Goal: Information Seeking & Learning: Learn about a topic

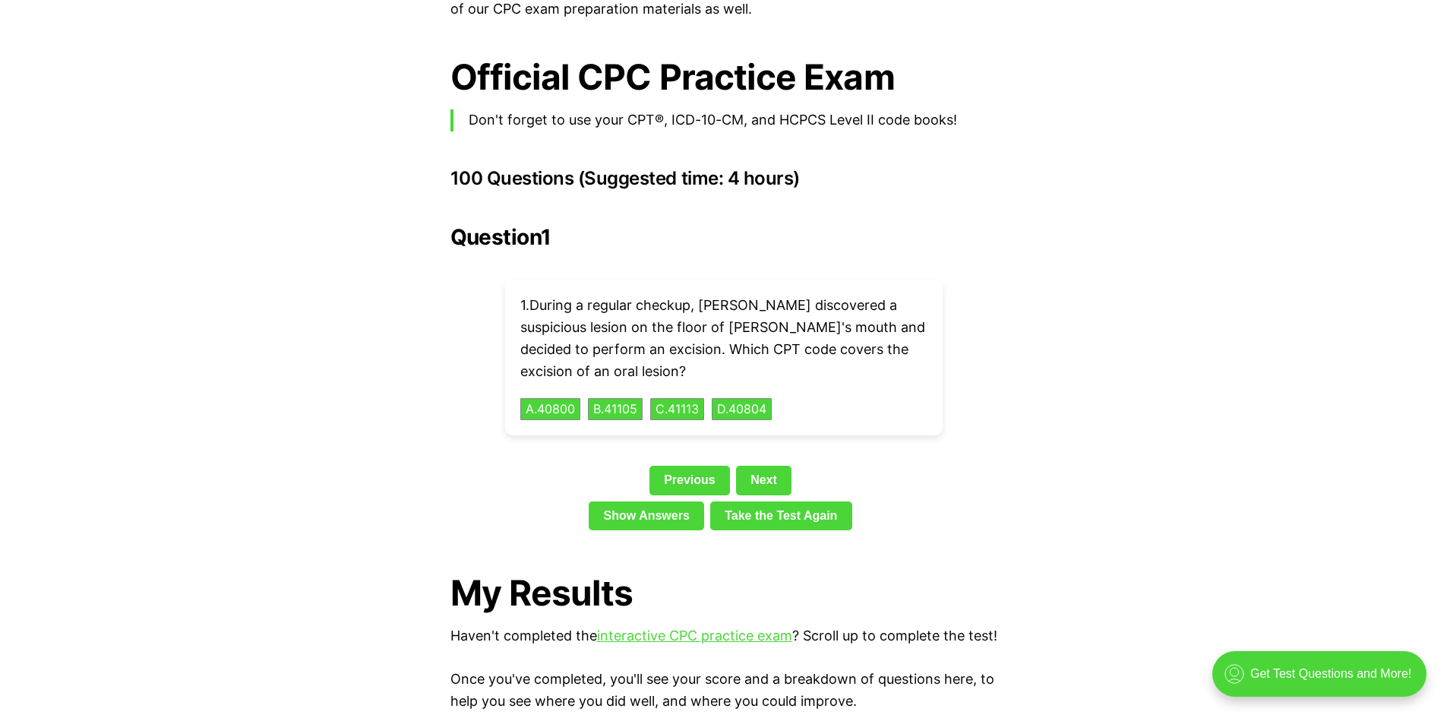
scroll to position [3343, 0]
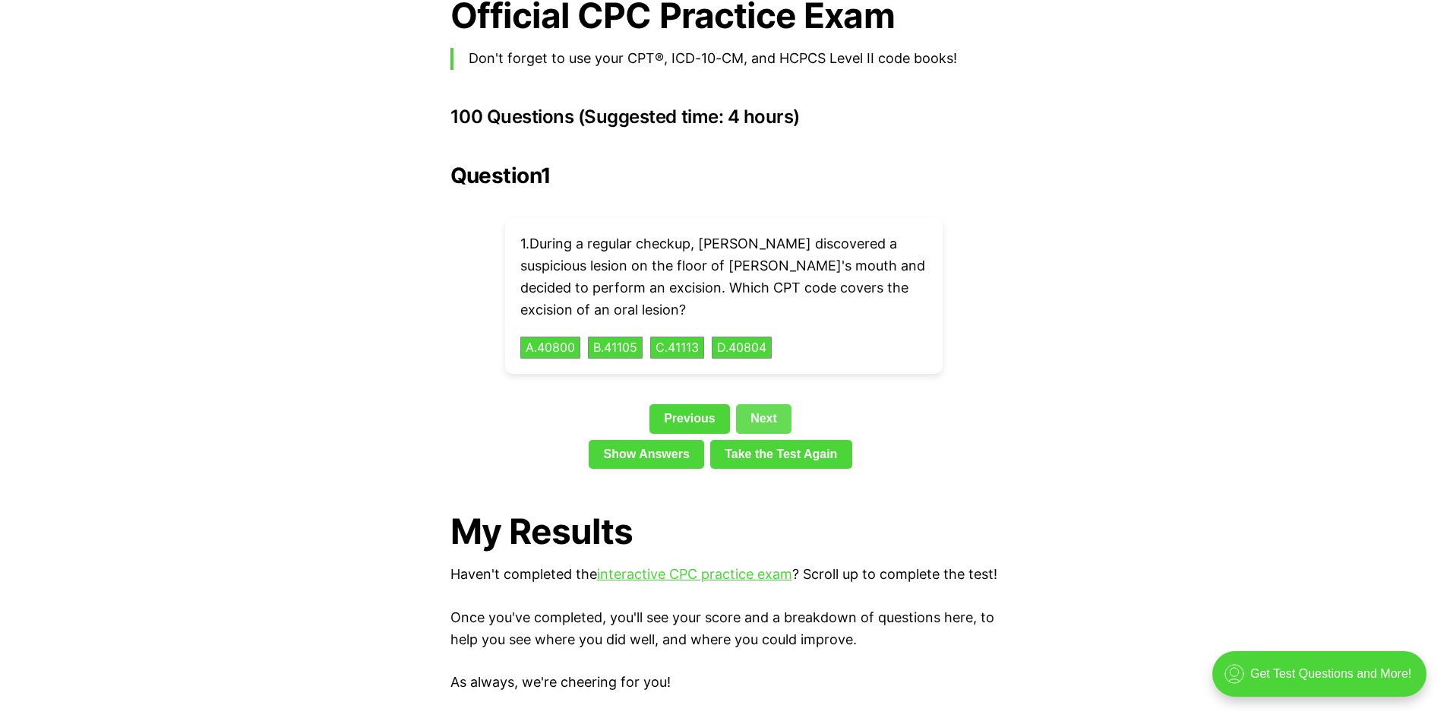
click at [770, 404] on link "Next" at bounding box center [763, 418] width 55 height 29
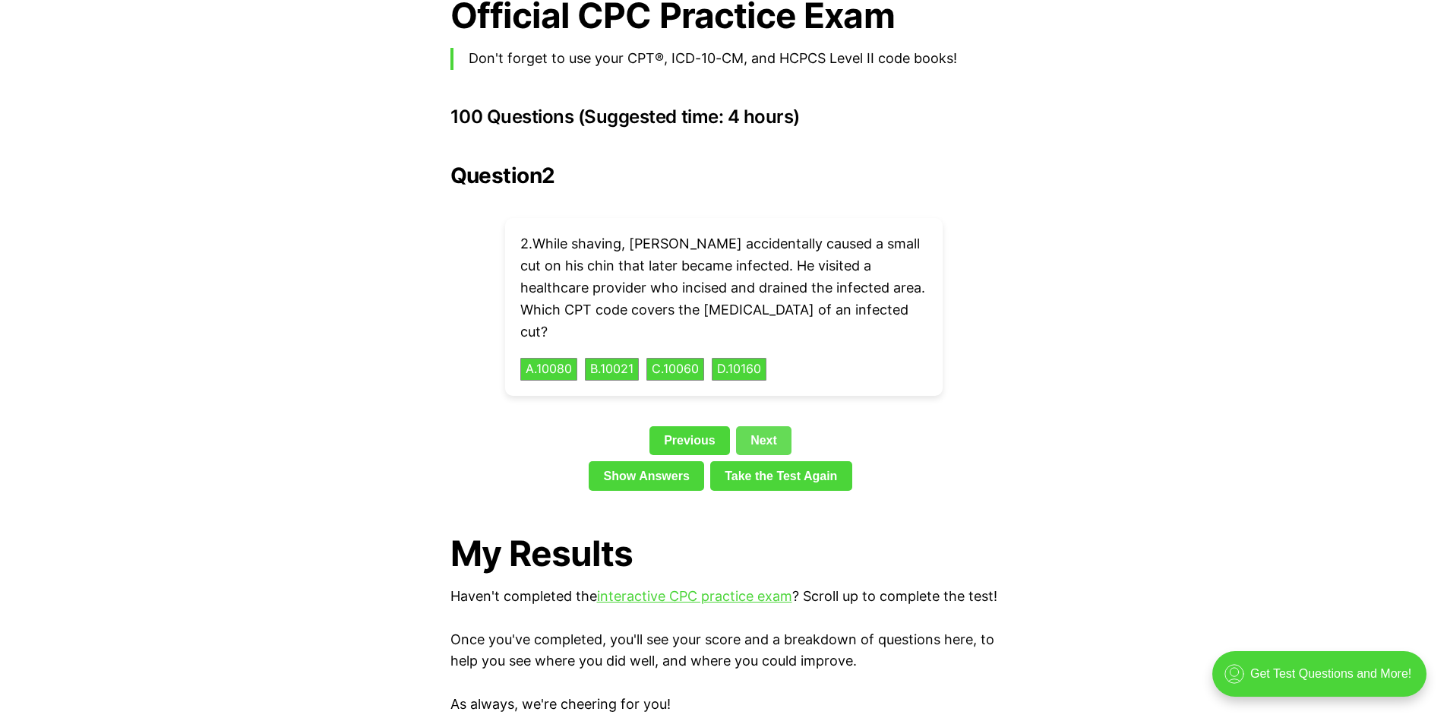
click at [767, 426] on link "Next" at bounding box center [763, 440] width 55 height 29
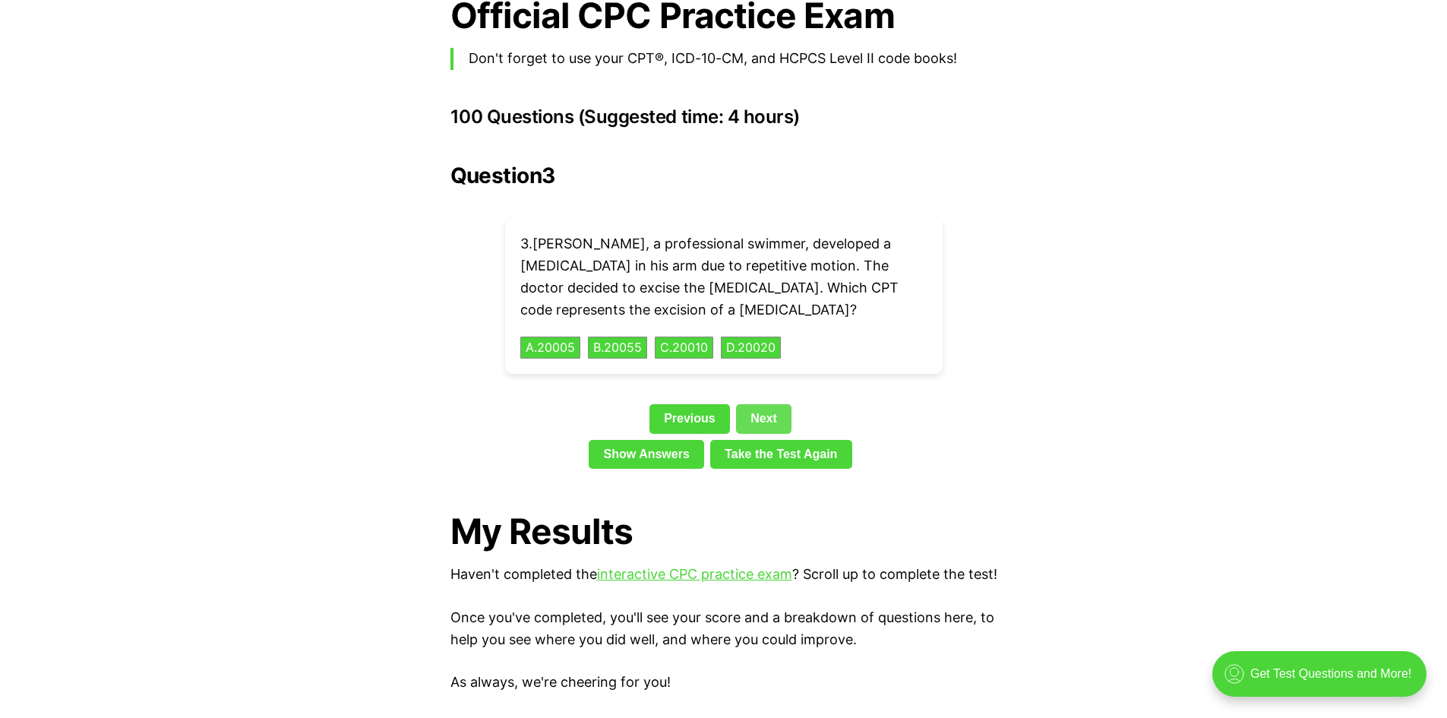
click at [773, 404] on link "Next" at bounding box center [763, 418] width 55 height 29
click at [767, 404] on link "Next" at bounding box center [763, 418] width 55 height 29
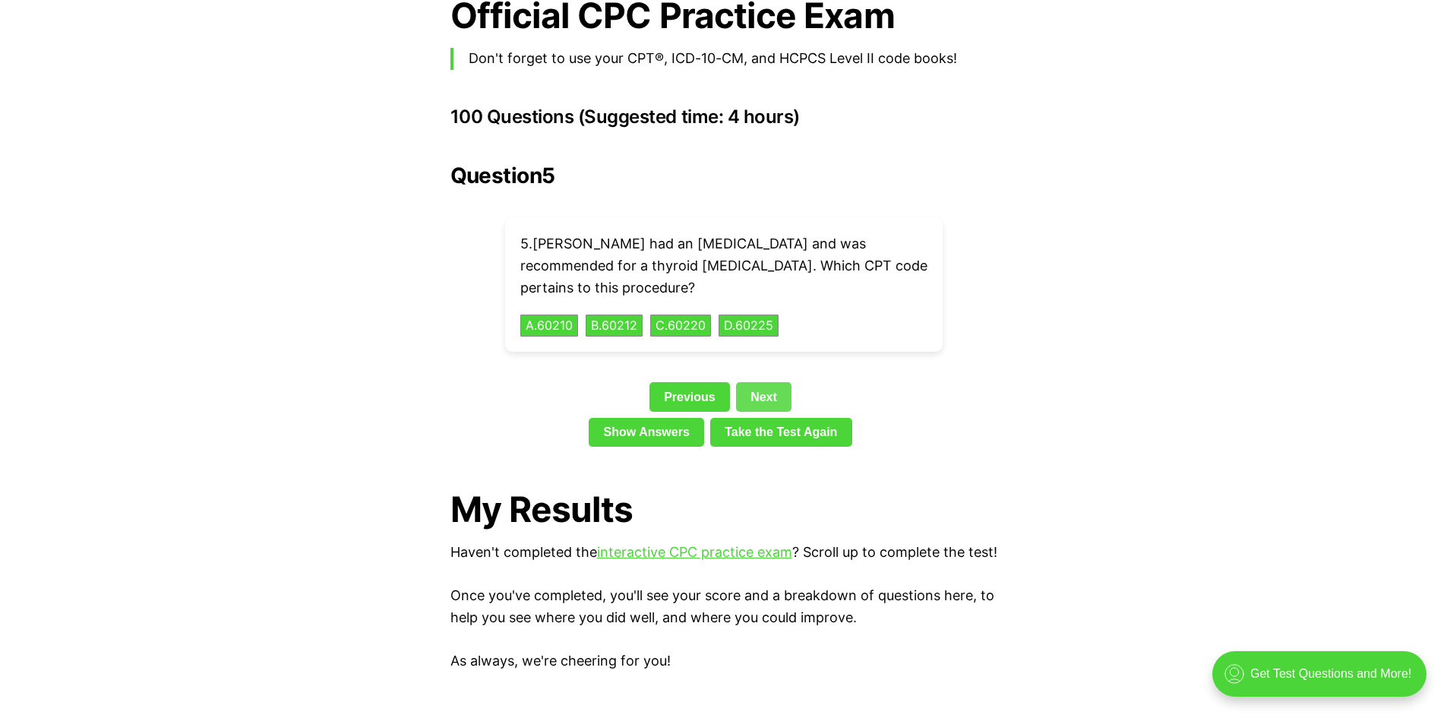
click at [771, 382] on link "Next" at bounding box center [763, 396] width 55 height 29
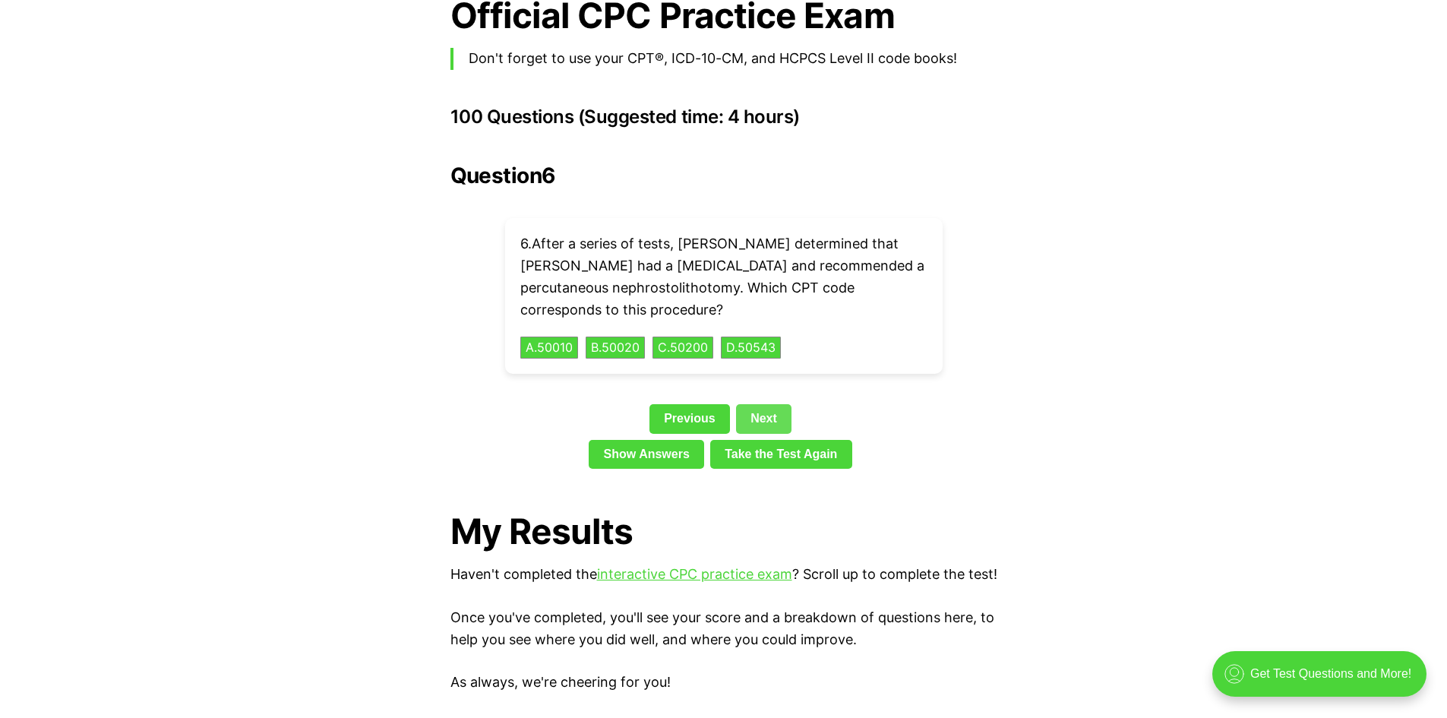
click at [767, 404] on link "Next" at bounding box center [763, 418] width 55 height 29
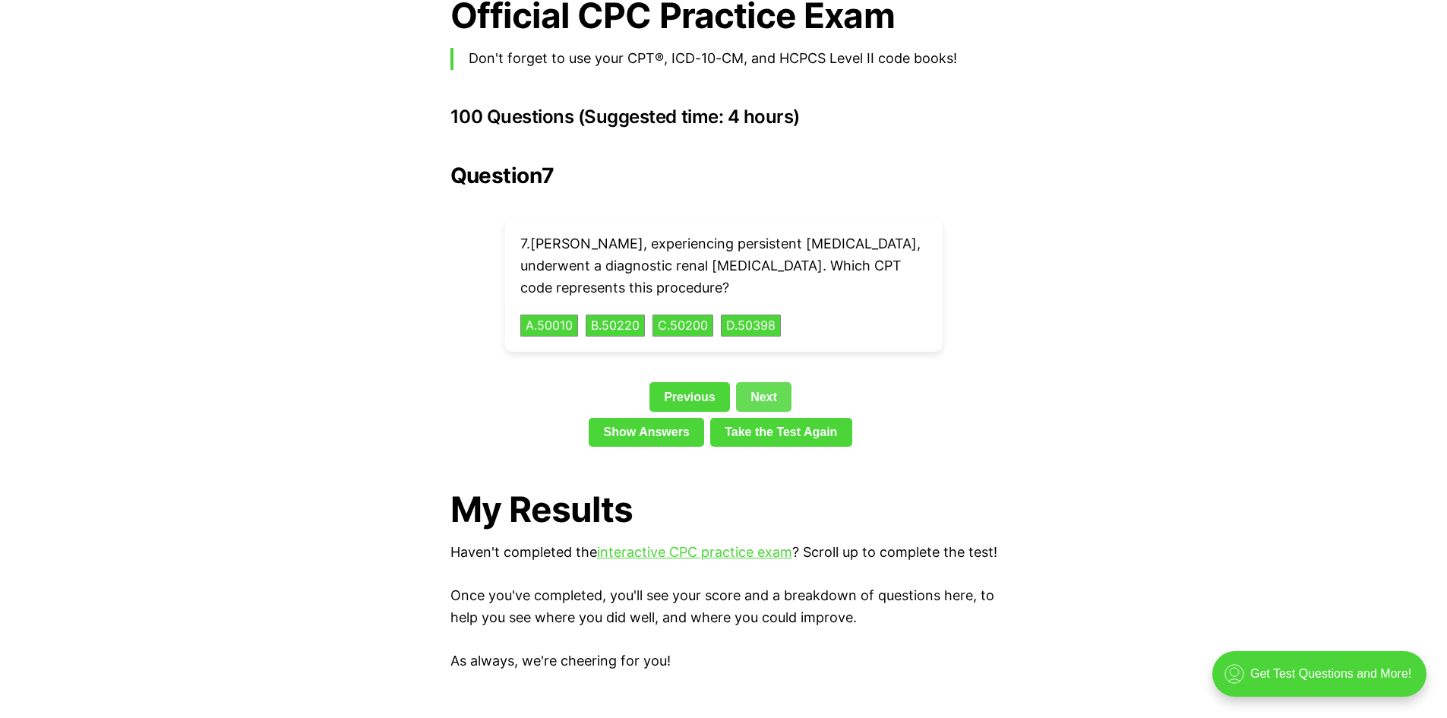
click at [767, 382] on link "Next" at bounding box center [763, 396] width 55 height 29
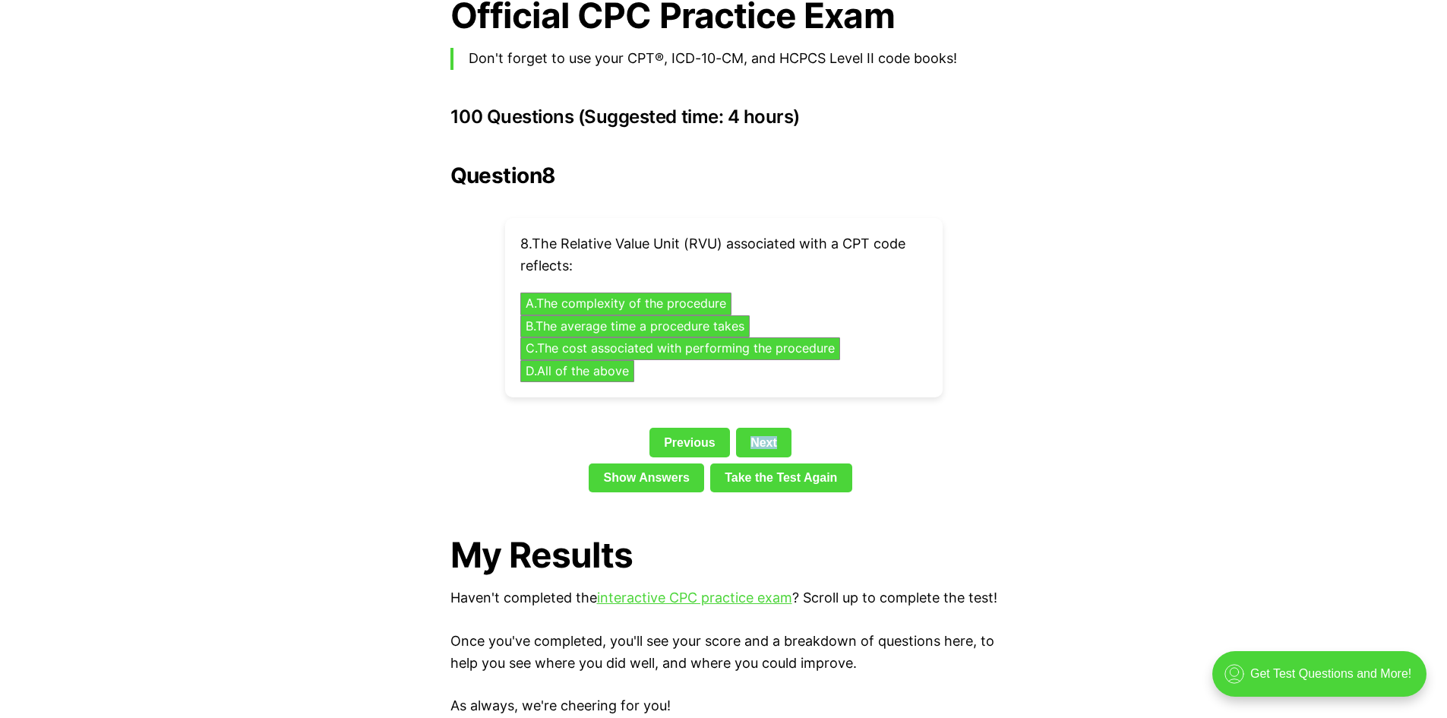
click at [767, 380] on div "Question 8 8 . The Relative Value Unit (RVU) associated with a CPT code reflect…" at bounding box center [724, 330] width 547 height 335
drag, startPoint x: 762, startPoint y: 410, endPoint x: 763, endPoint y: 387, distance: 22.8
click at [763, 428] on link "Next" at bounding box center [763, 442] width 55 height 29
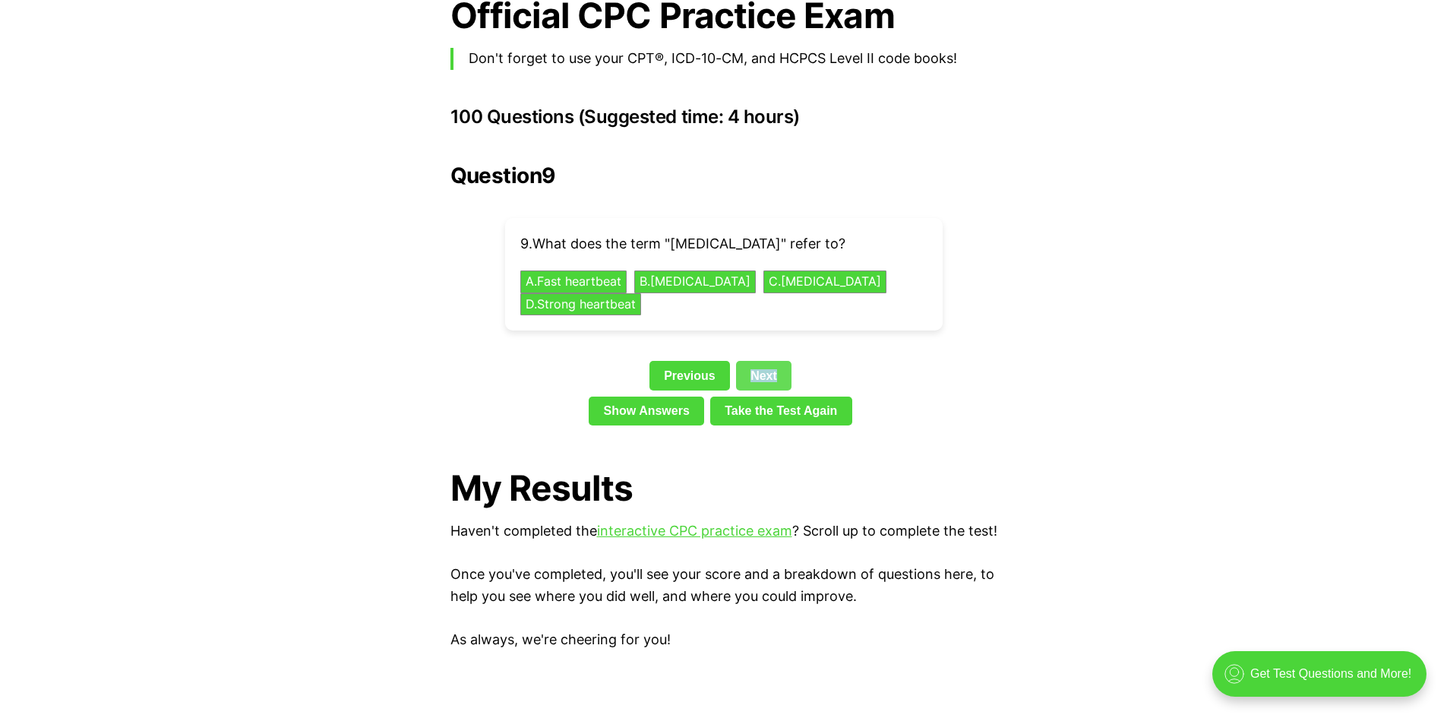
click at [760, 361] on link "Next" at bounding box center [763, 375] width 55 height 29
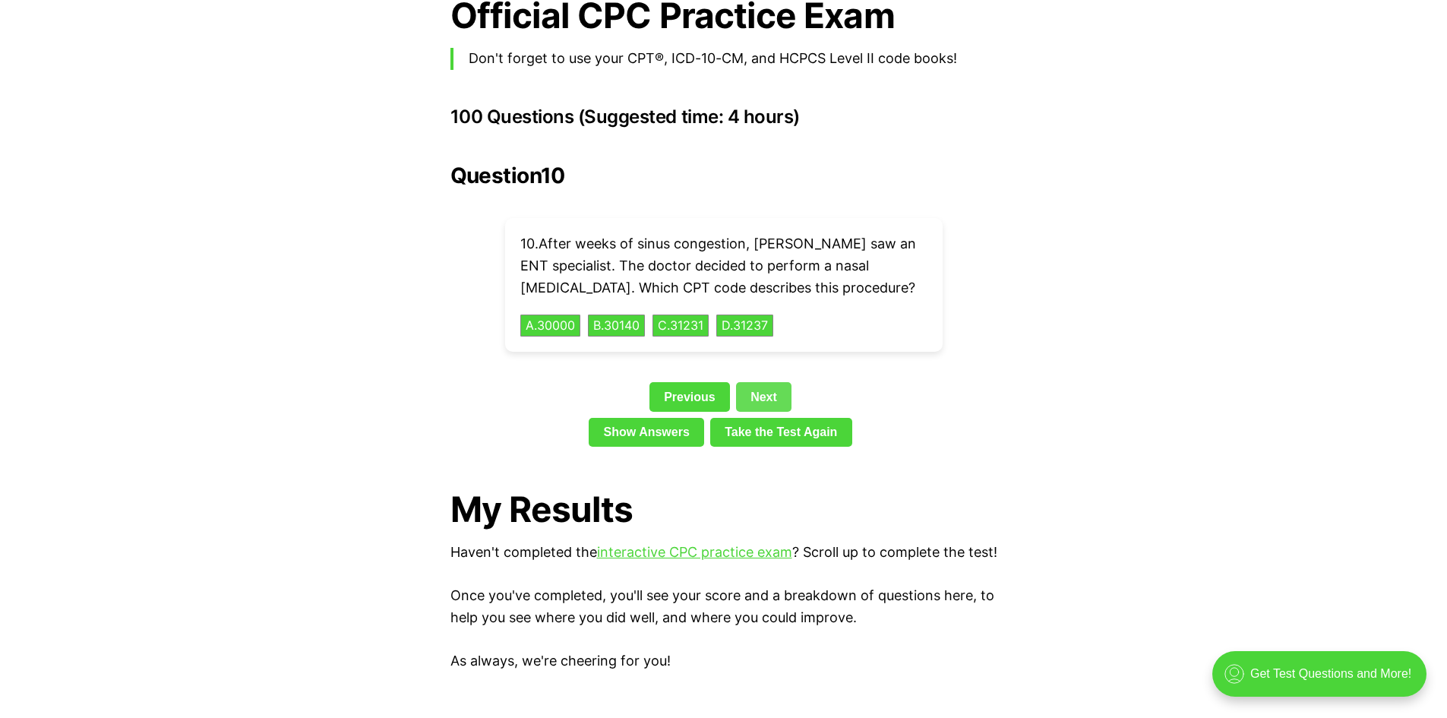
click at [752, 382] on link "Next" at bounding box center [763, 396] width 55 height 29
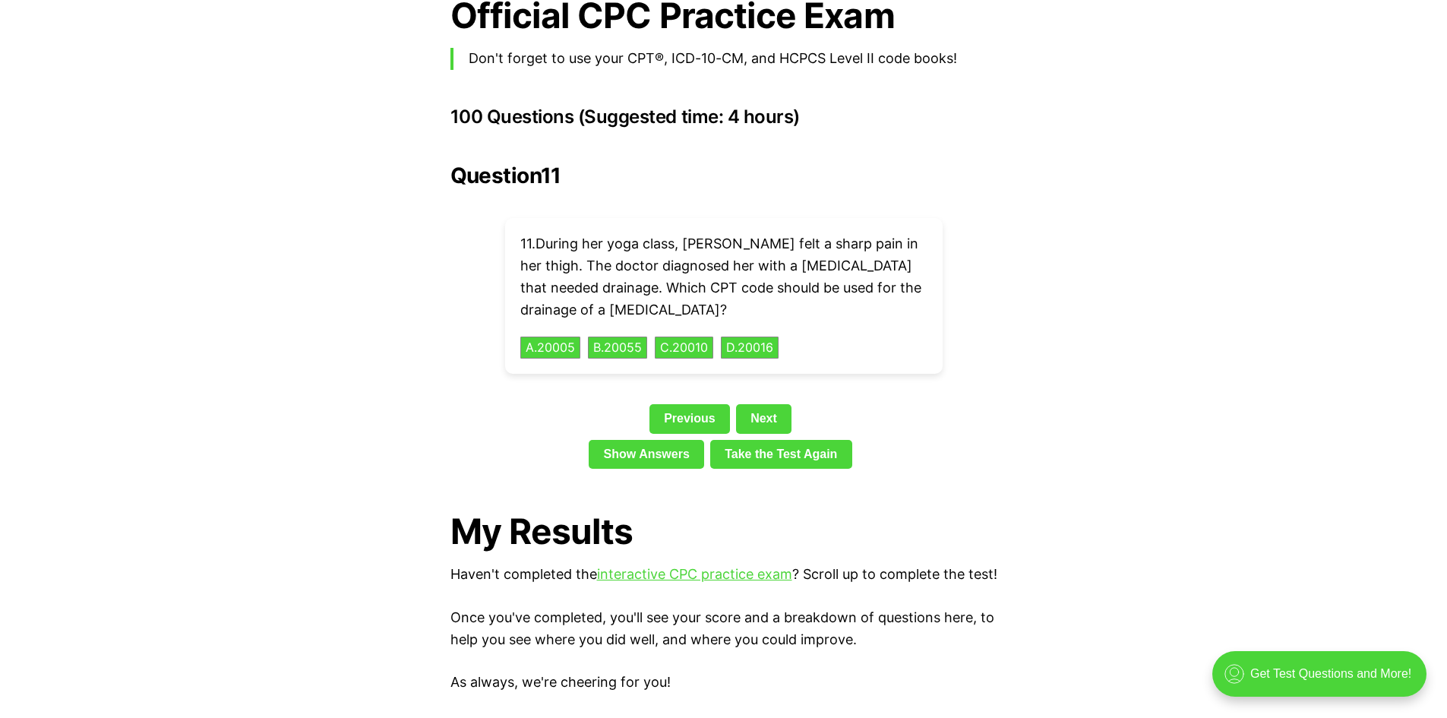
click at [755, 370] on div "Question 11 11 . During her yoga class, [PERSON_NAME] felt a sharp pain in her …" at bounding box center [724, 318] width 547 height 311
click at [777, 404] on link "Next" at bounding box center [763, 418] width 55 height 29
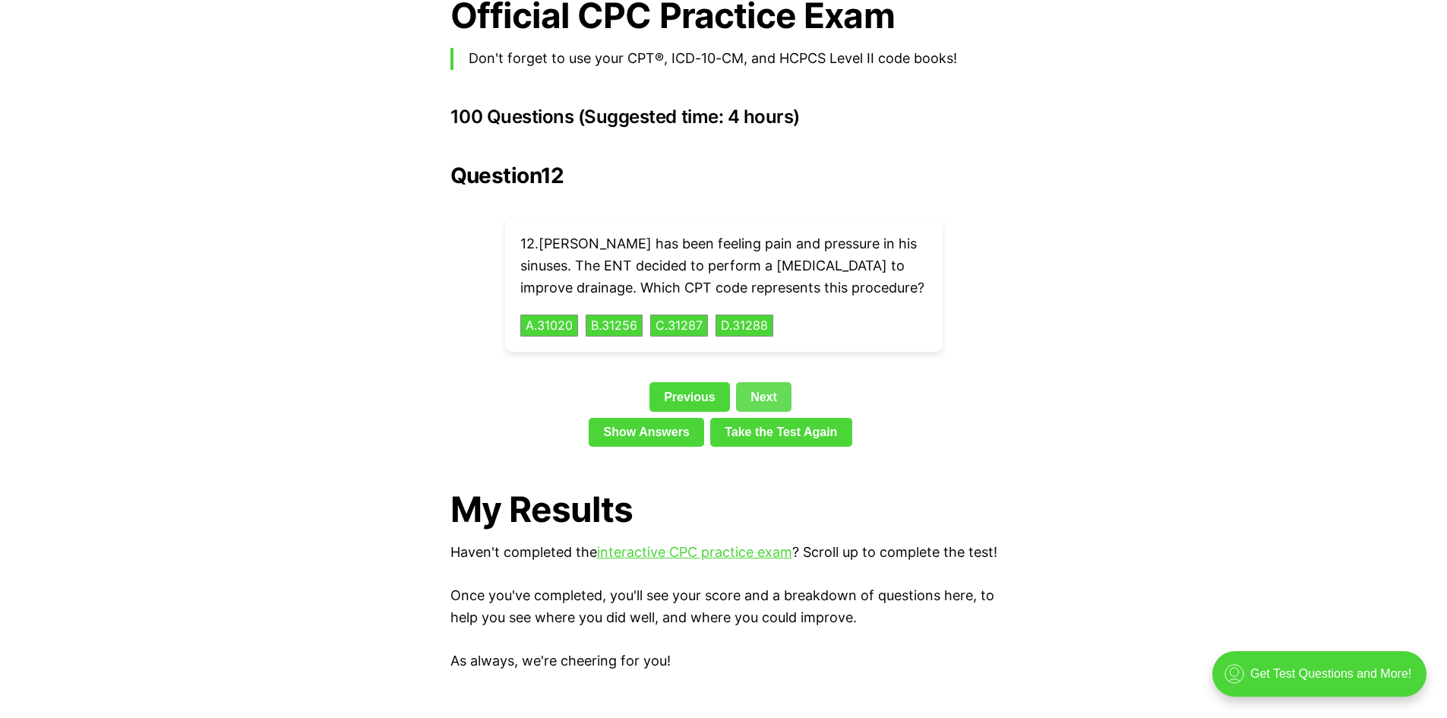
drag, startPoint x: 777, startPoint y: 395, endPoint x: 776, endPoint y: 385, distance: 10.0
click at [776, 418] on link "Take the Test Again" at bounding box center [781, 432] width 142 height 29
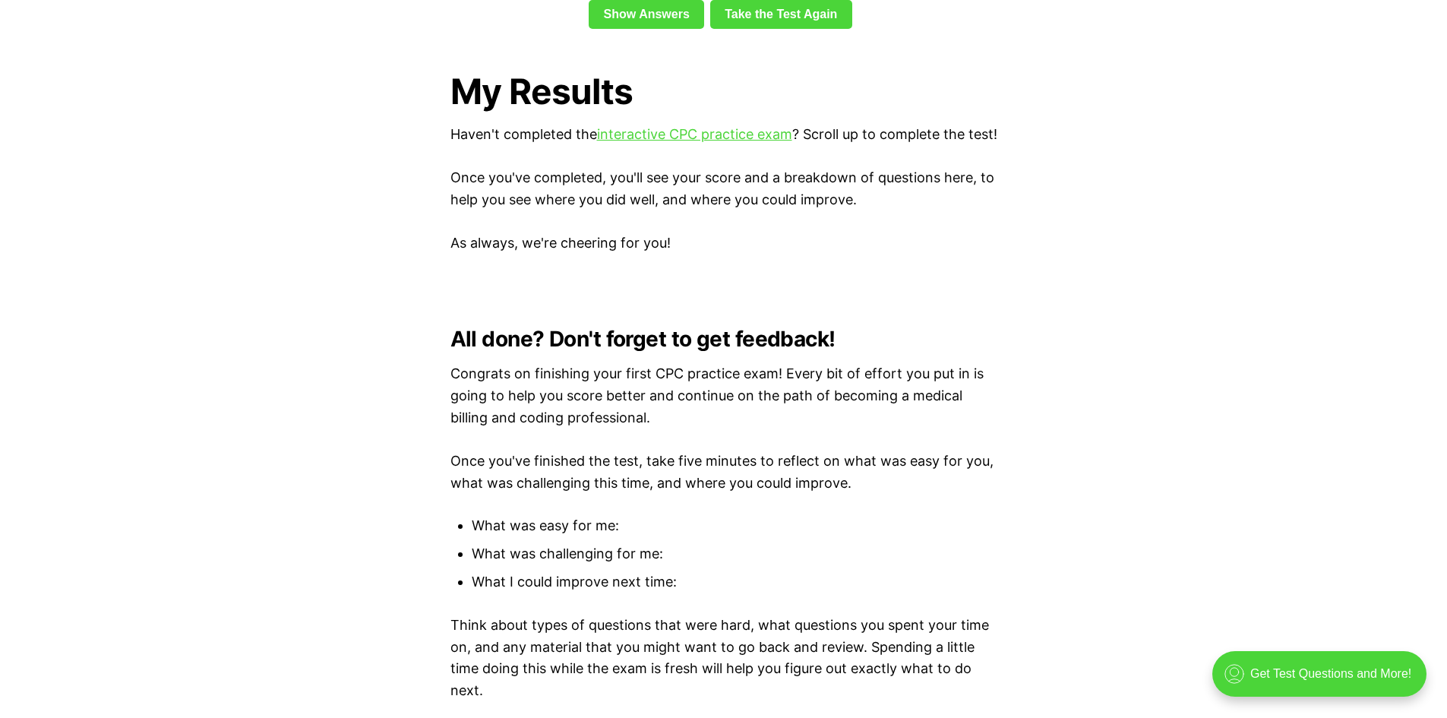
scroll to position [3593, 0]
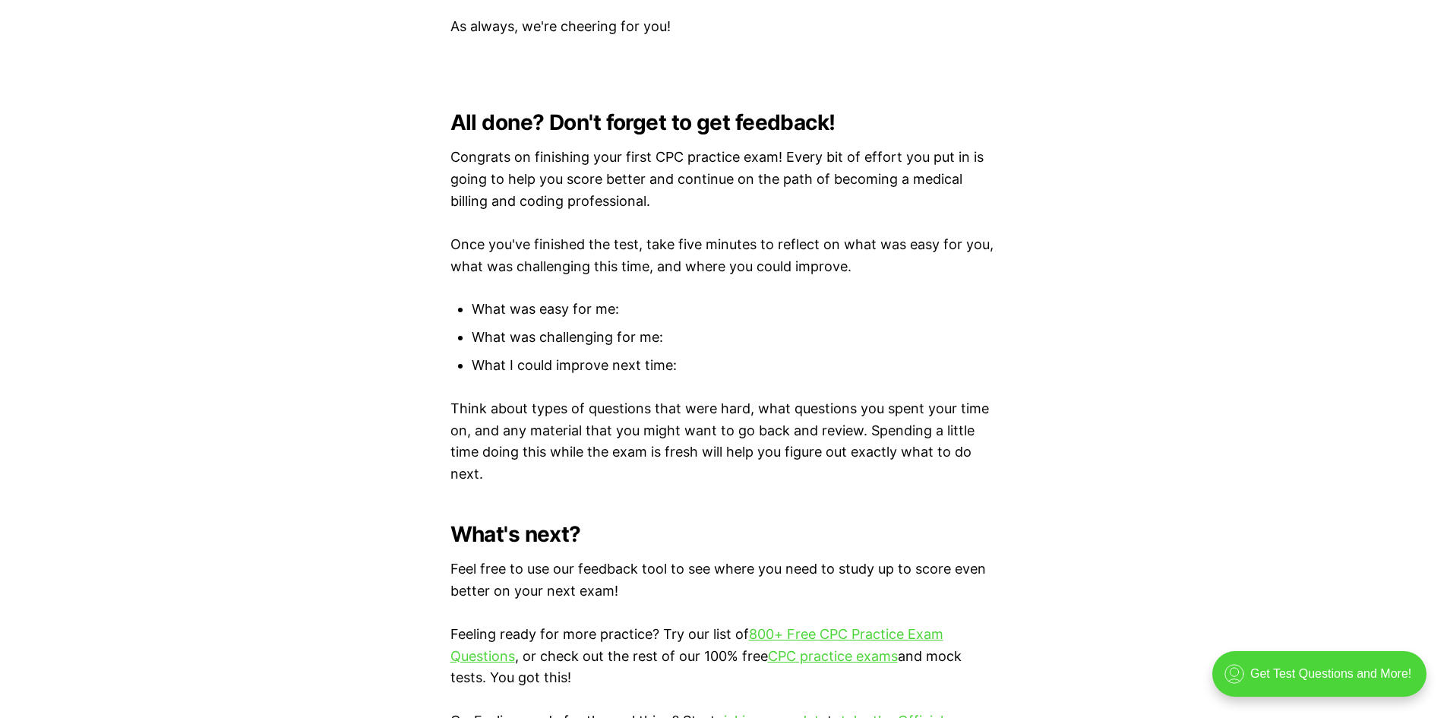
scroll to position [4178, 0]
